Goal: Task Accomplishment & Management: Manage account settings

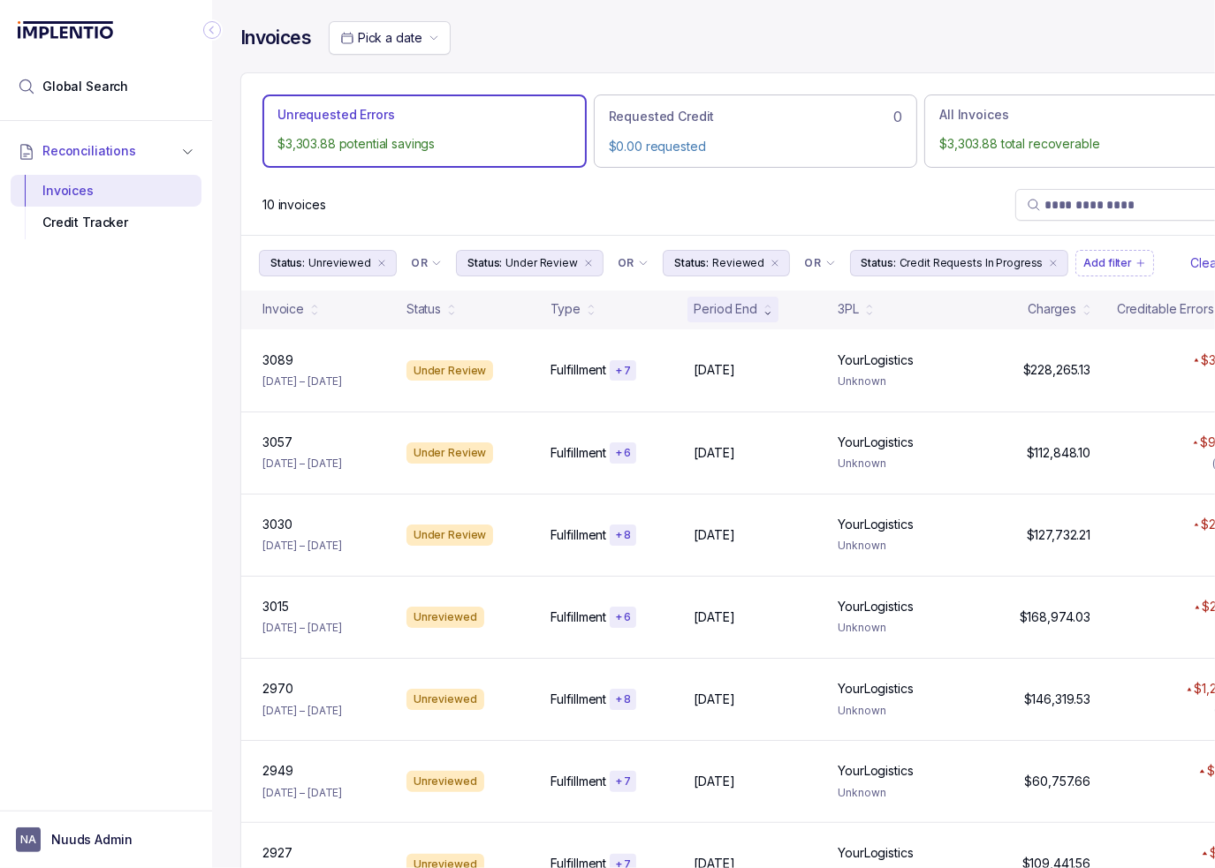
click at [90, 423] on div "Reconciliations Invoices Credit Tracker" at bounding box center [106, 460] width 212 height 679
click at [685, 228] on div "10 invoices" at bounding box center [755, 205] width 1028 height 60
click at [942, 204] on div "10 invoices" at bounding box center [755, 205] width 1028 height 60
drag, startPoint x: 216, startPoint y: 29, endPoint x: 224, endPoint y: 36, distance: 11.3
click at [216, 28] on icon "Collapse Icon" at bounding box center [212, 30] width 18 height 18
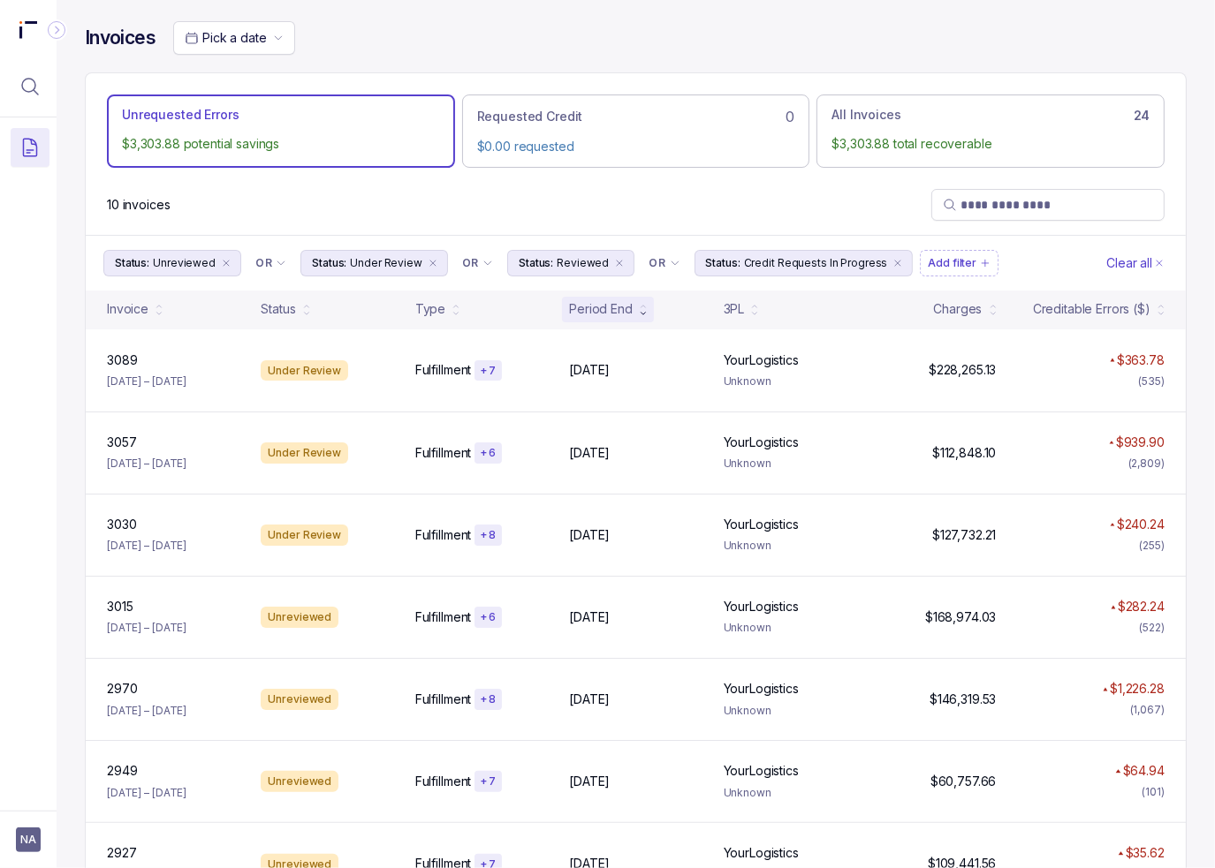
click at [609, 82] on div "Unrequested Errors $3,303.88 potential savings Requested Credit 0 $0.00 request…" at bounding box center [636, 123] width 1100 height 101
drag, startPoint x: 748, startPoint y: 180, endPoint x: 428, endPoint y: 311, distance: 345.5
click at [748, 181] on div "10 invoices" at bounding box center [636, 205] width 1100 height 60
click at [14, 835] on aside "NA" at bounding box center [28, 839] width 57 height 57
click at [23, 840] on span "NA" at bounding box center [28, 840] width 25 height 25
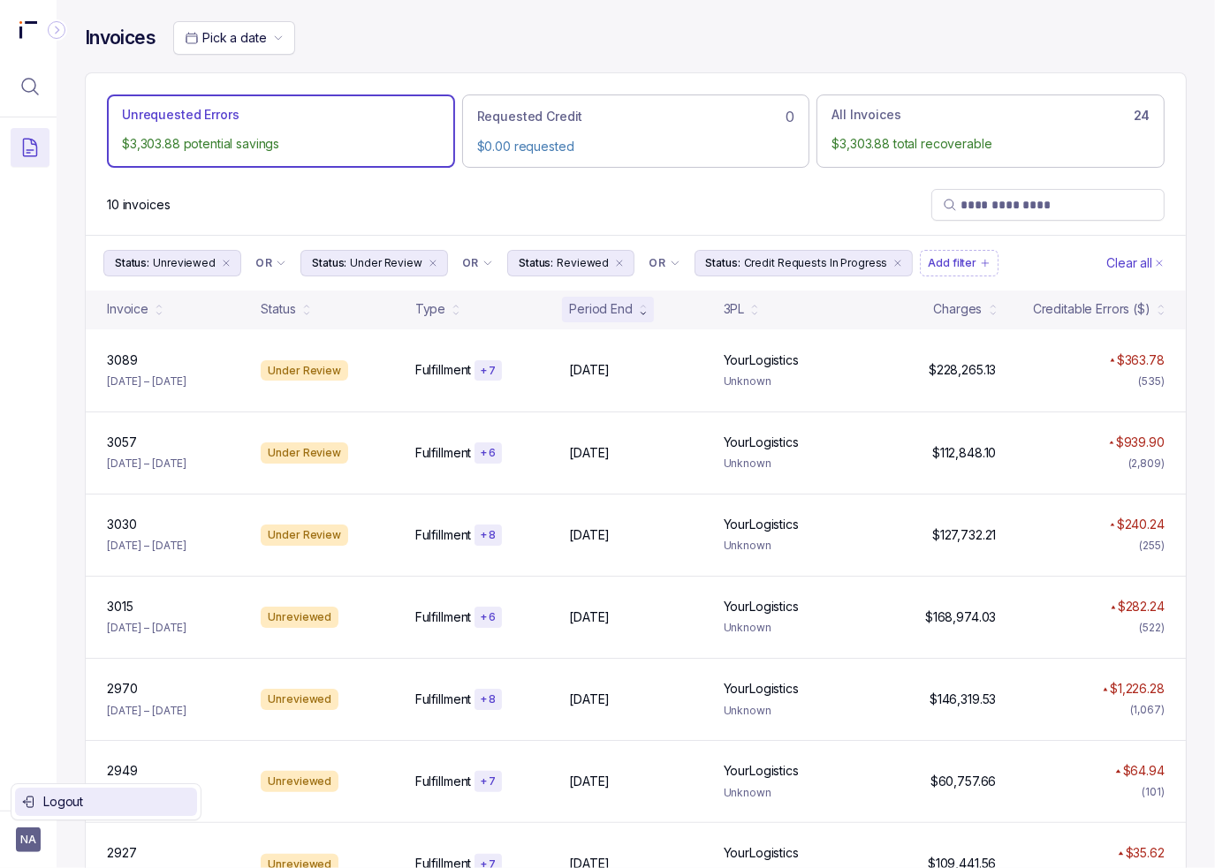
click at [38, 805] on div "Logout" at bounding box center [106, 801] width 168 height 21
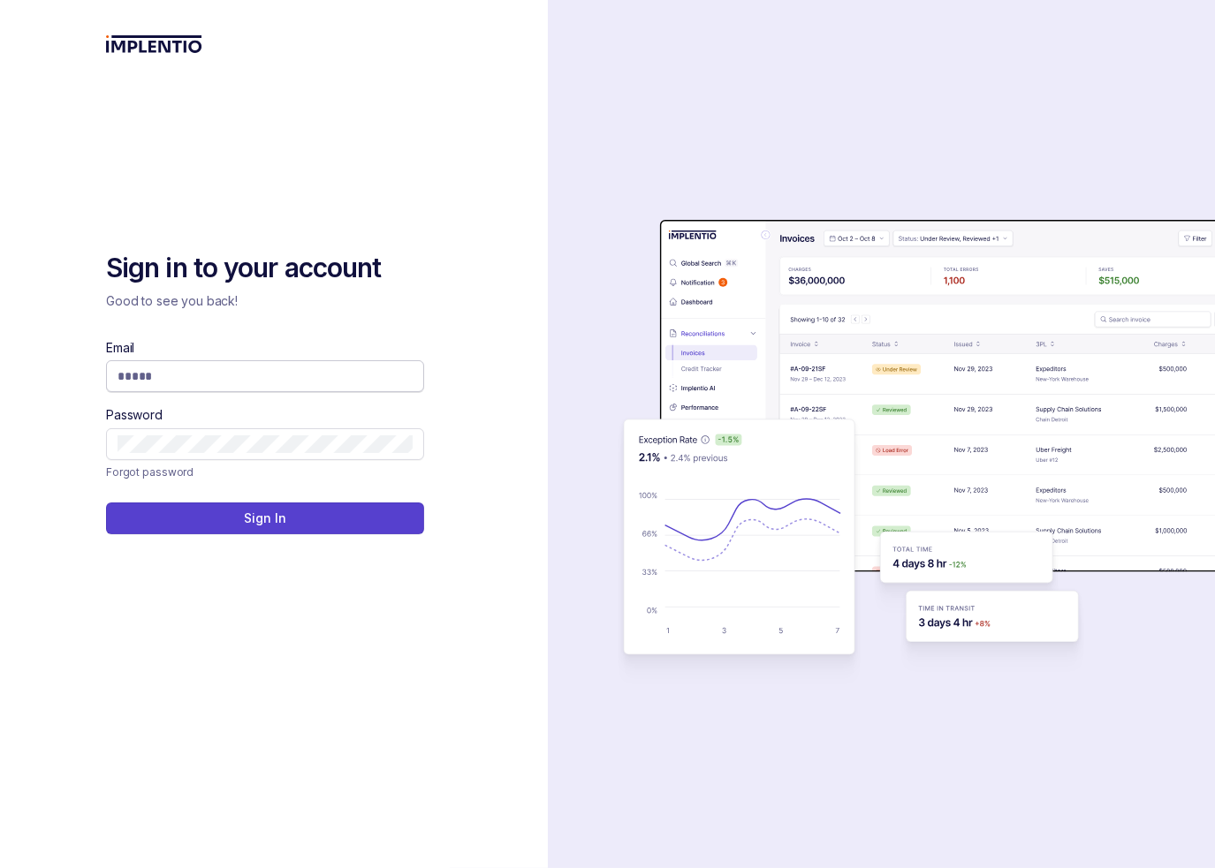
click at [317, 363] on span at bounding box center [265, 376] width 318 height 32
click at [317, 373] on input "Email" at bounding box center [264, 376] width 295 height 18
type input "**********"
